Goal: Book appointment/travel/reservation

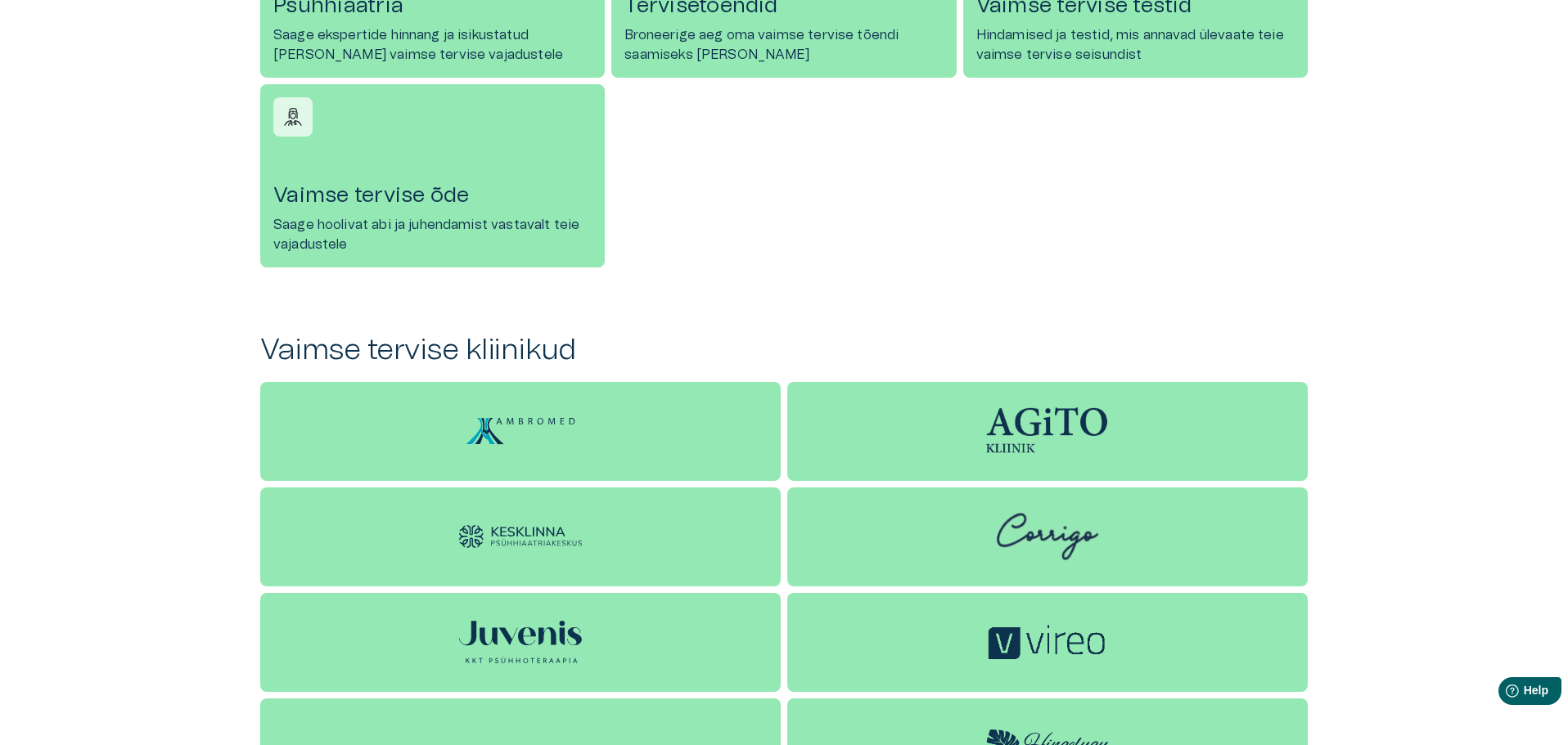
scroll to position [510, 0]
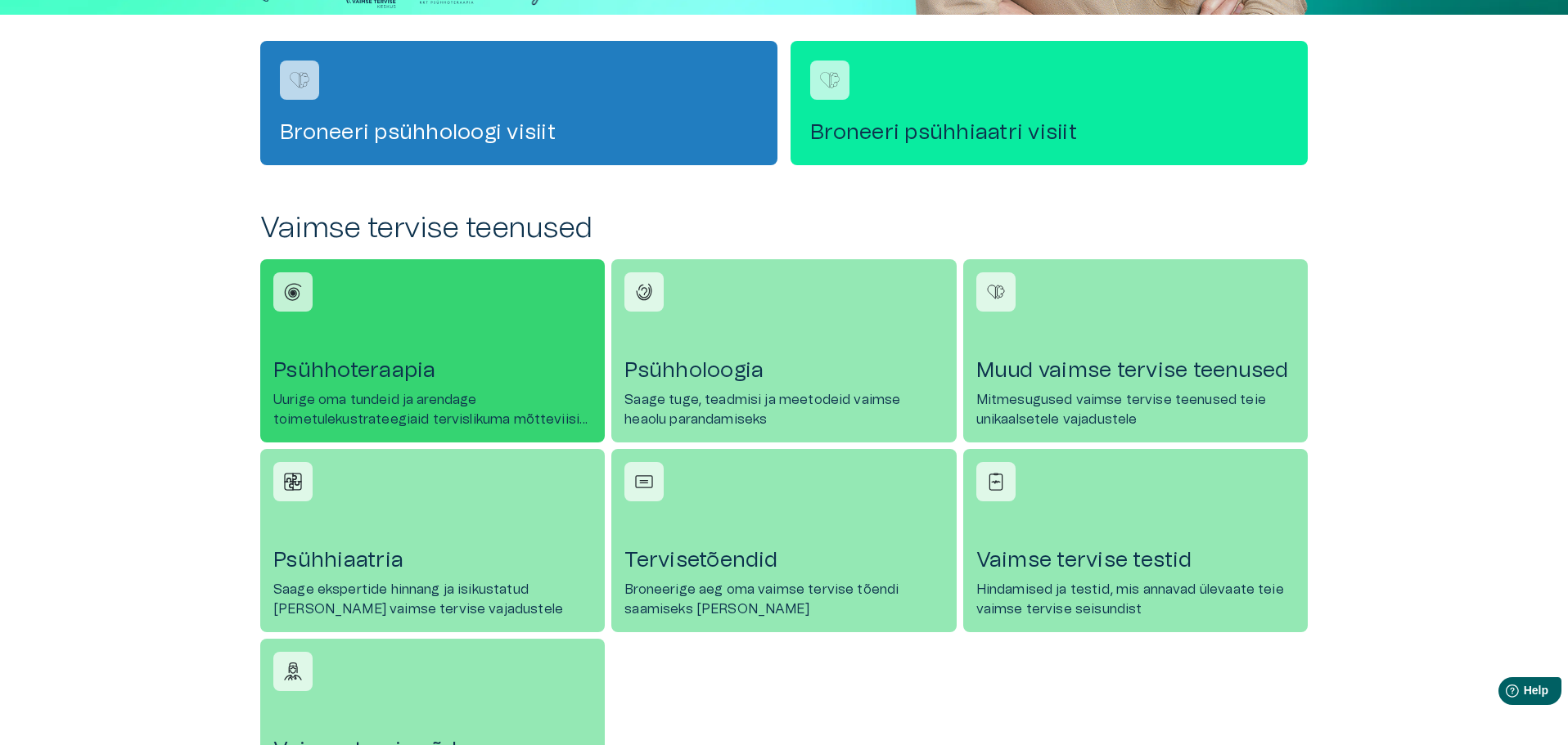
click at [464, 375] on h4 "Psühhoteraapia" at bounding box center [432, 371] width 318 height 26
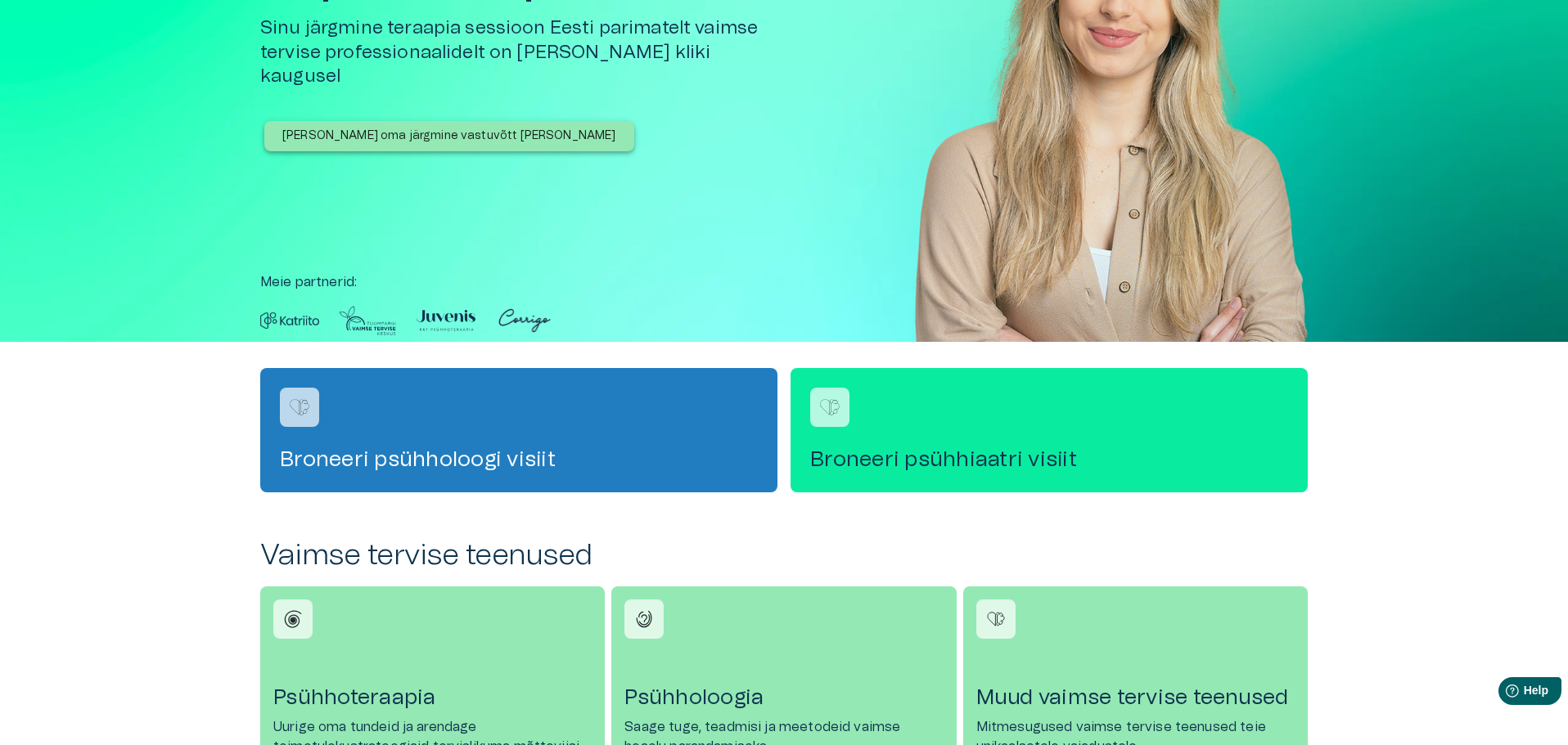
scroll to position [20, 0]
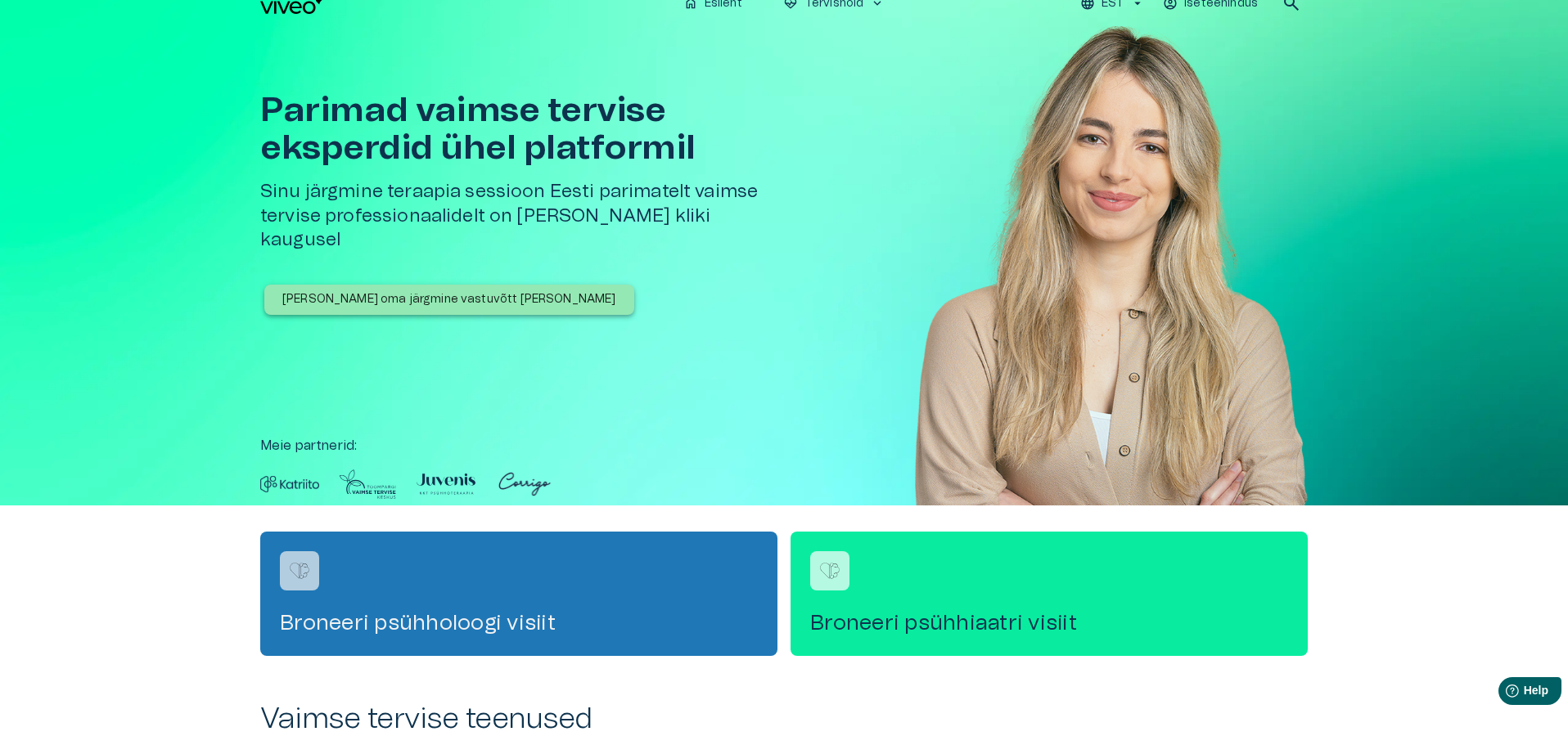
click at [463, 603] on div "Broneeri psühholoogi visiit" at bounding box center [519, 593] width 517 height 124
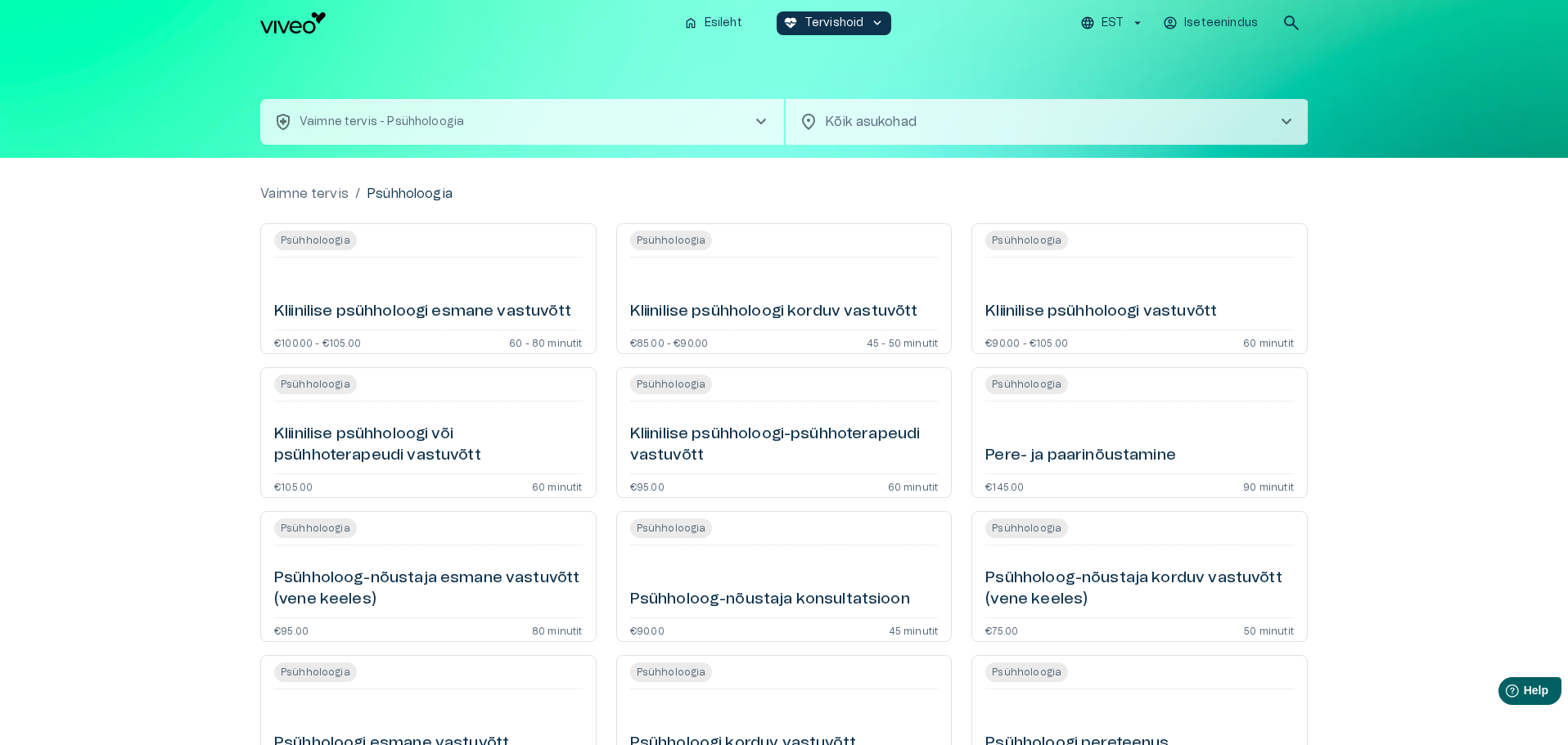
click at [451, 280] on div "Kliinilise psühholoogi esmane vastuvõtt" at bounding box center [428, 293] width 308 height 58
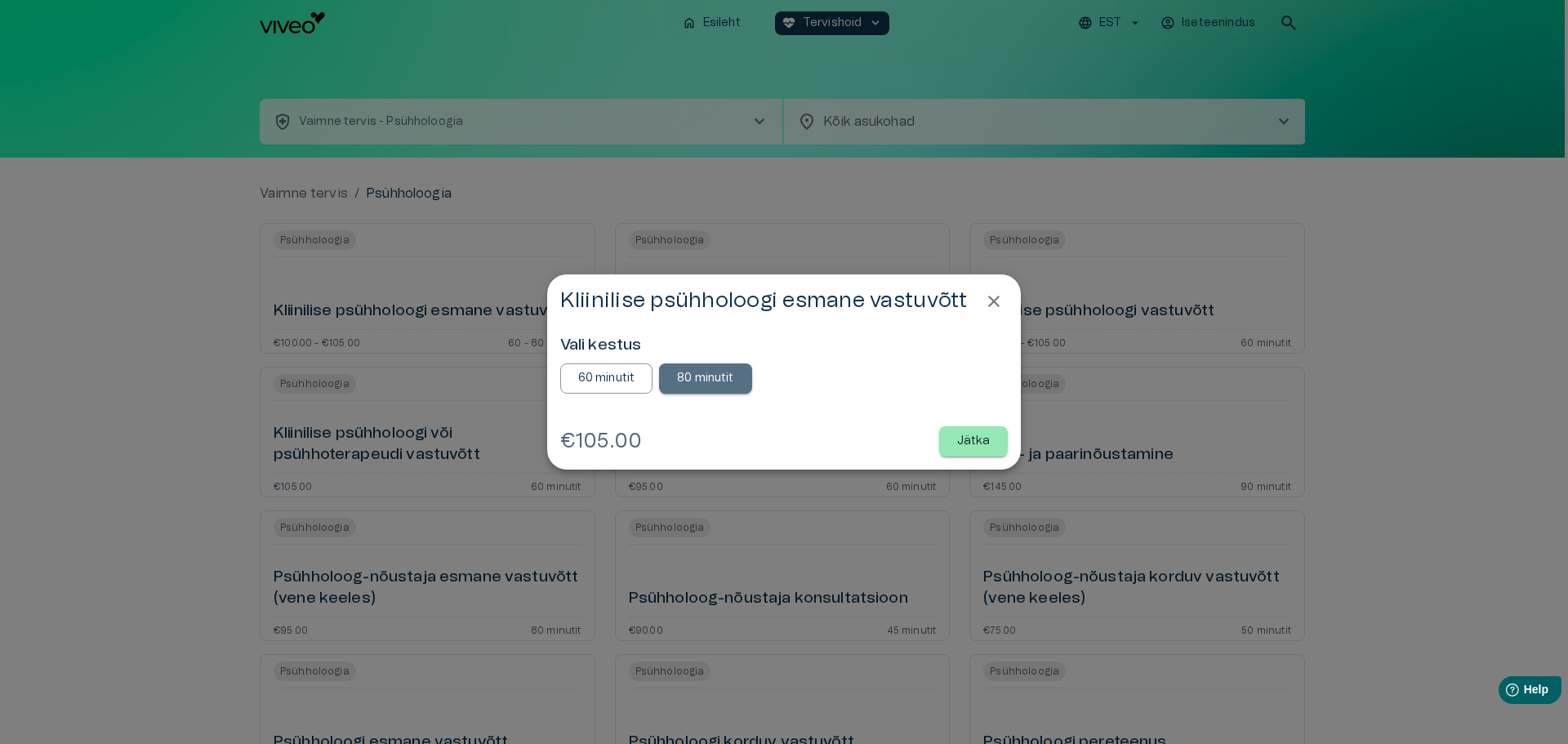
click at [717, 380] on p "80 minutit" at bounding box center [705, 378] width 57 height 17
click at [981, 444] on p "Jätka" at bounding box center [974, 441] width 34 height 17
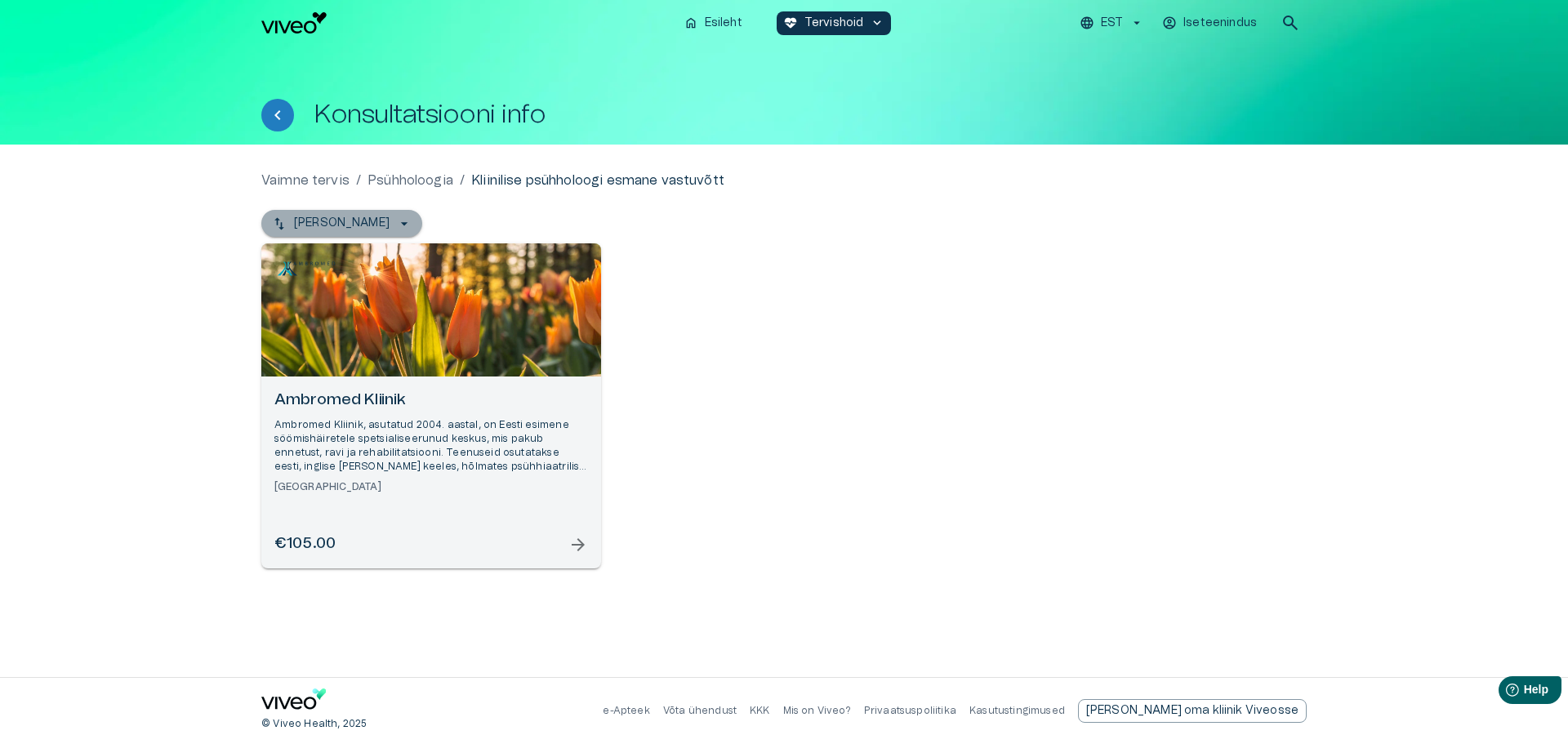
click at [396, 221] on icon "button" at bounding box center [404, 224] width 17 height 17
click at [431, 543] on div "€105.00 arrow_forward" at bounding box center [430, 544] width 314 height 22
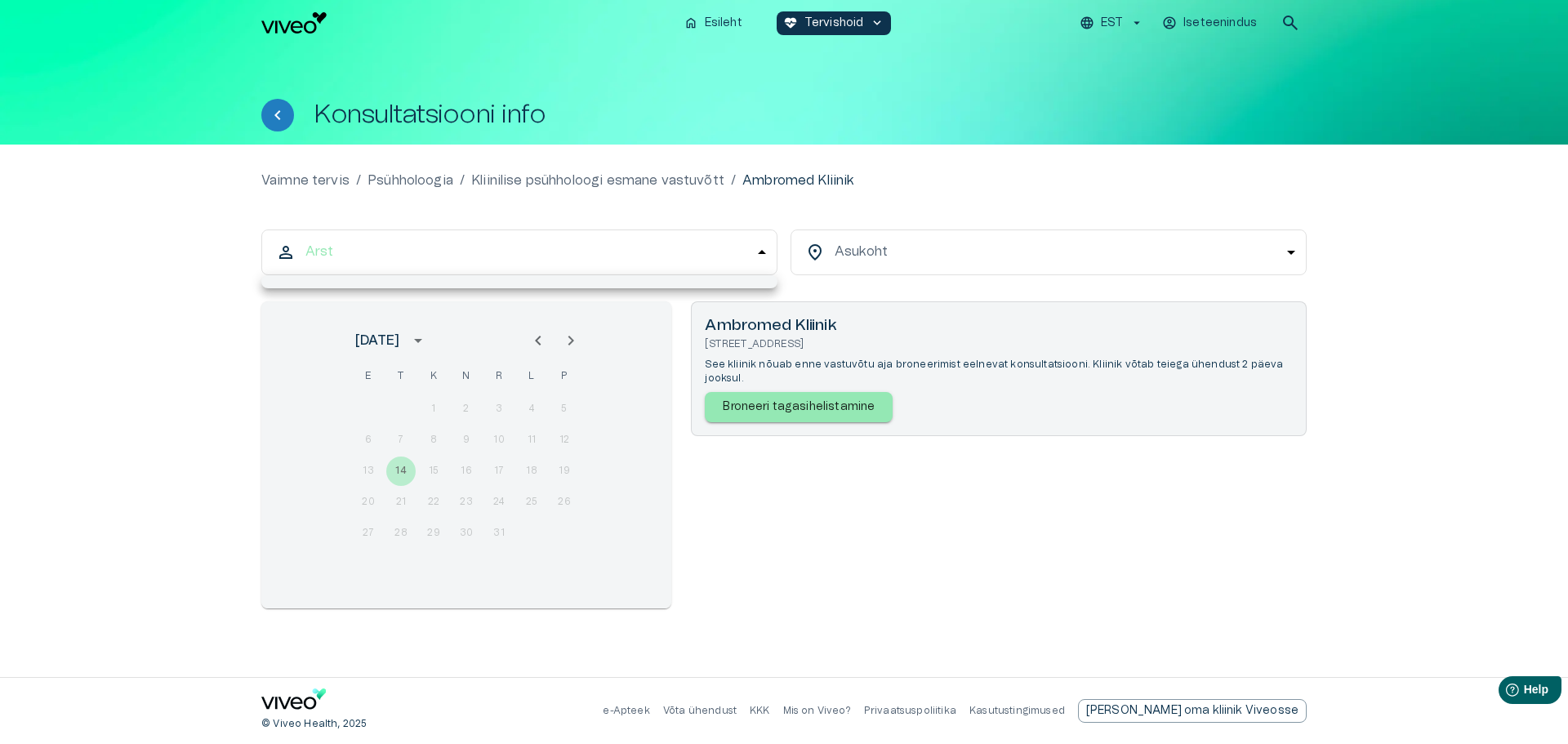
click at [422, 241] on body "Hindame teie privaatsust Kasutame küpsiseid teie sirvimiskogemuse parandamiseks…" at bounding box center [784, 372] width 1568 height 744
click at [755, 252] on div at bounding box center [784, 372] width 1568 height 744
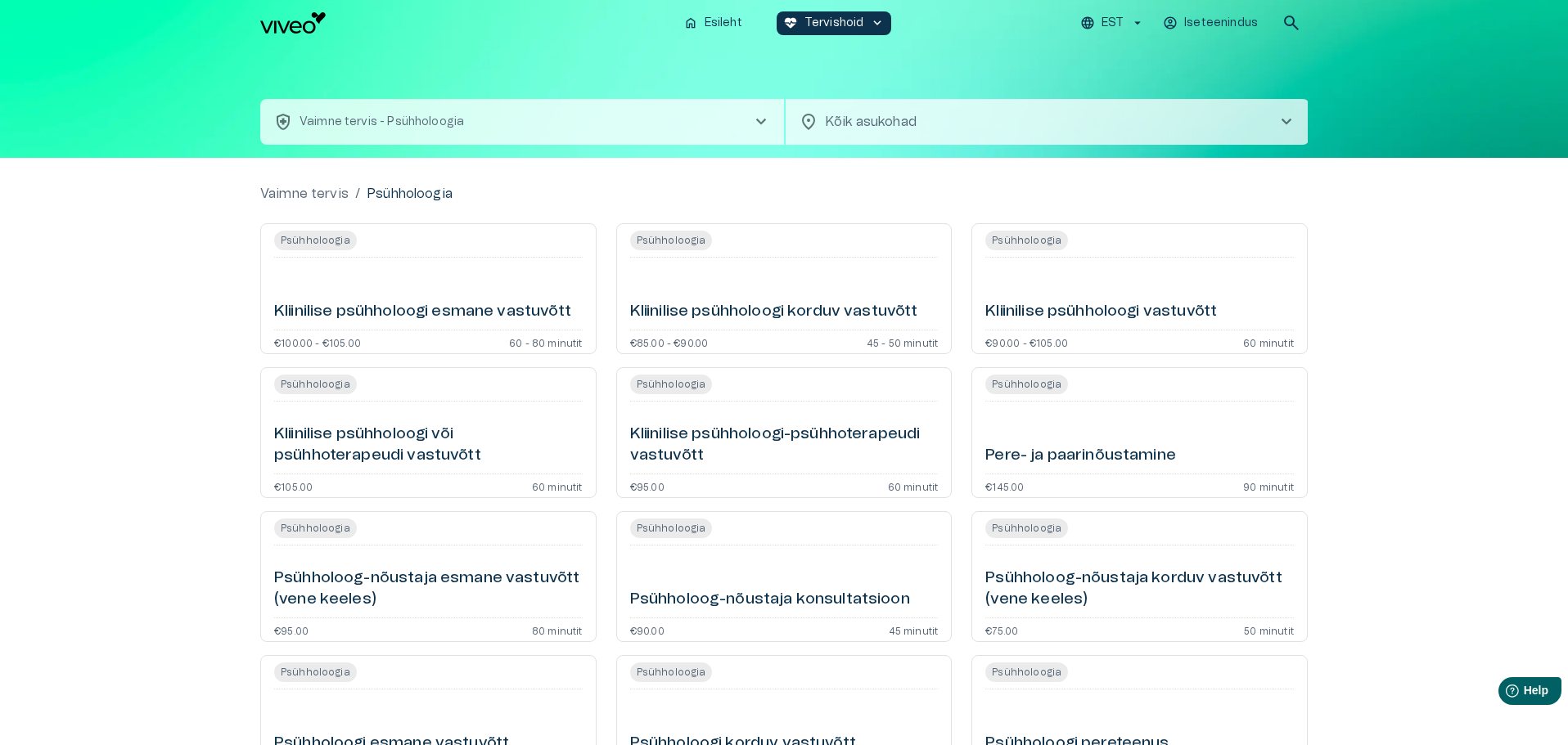
click at [346, 446] on h6 "Kliinilise psühholoogi või psühhoterapeudi vastuvõtt" at bounding box center [428, 446] width 308 height 44
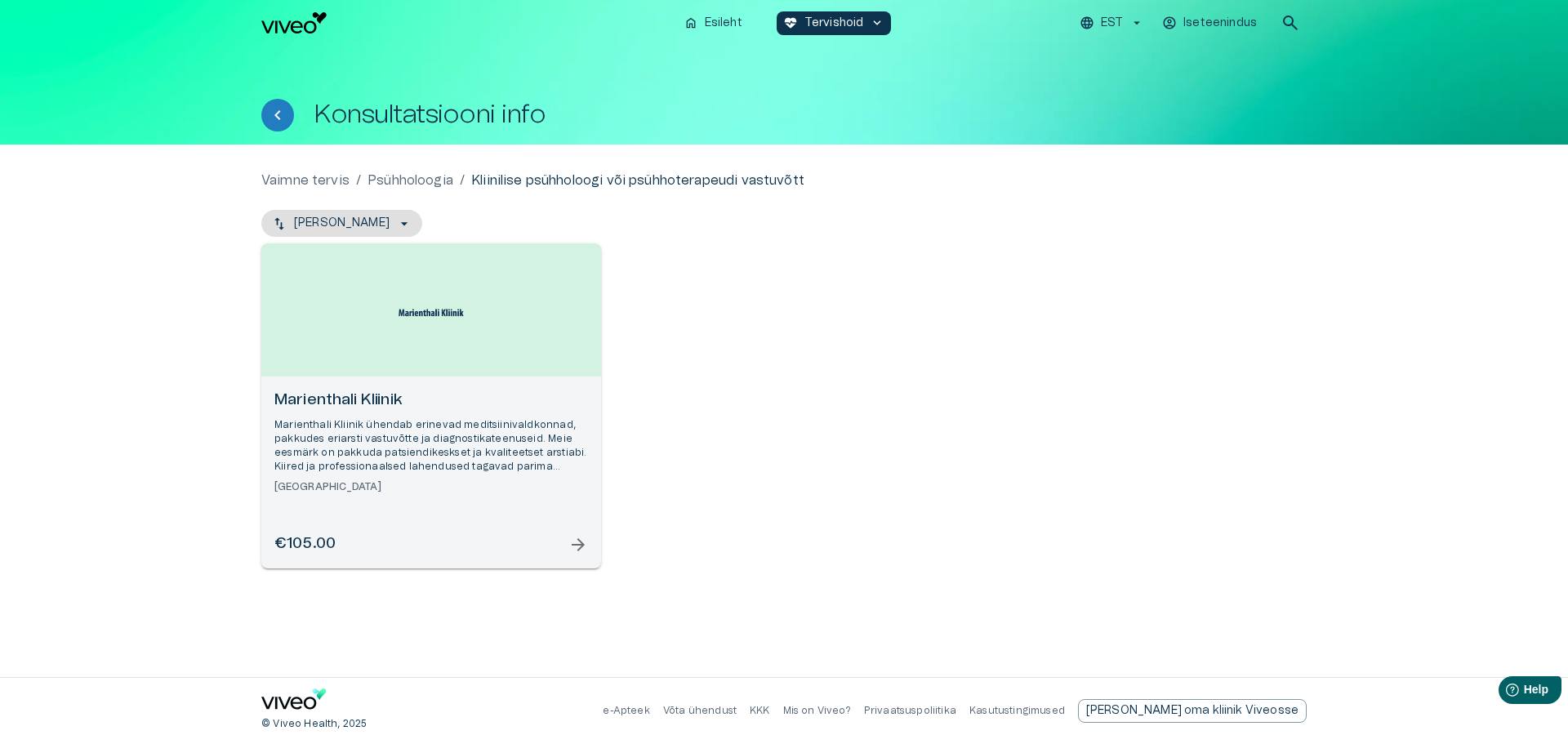
click at [437, 466] on p "Marienthali Kliinik ühendab erinevad meditsiinivaldkonnad, pakkudes eriarsti va…" at bounding box center [430, 446] width 314 height 56
